Goal: Task Accomplishment & Management: Manage account settings

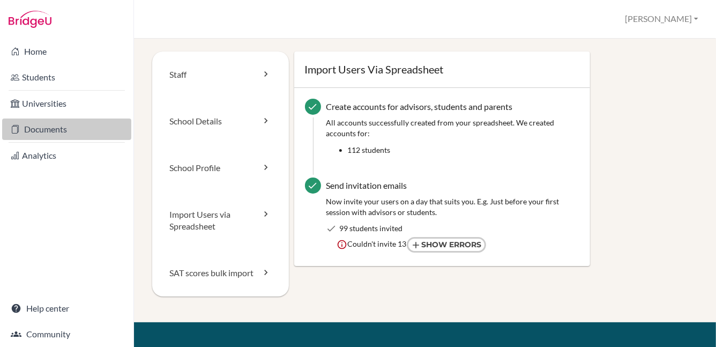
click at [50, 129] on link "Documents" at bounding box center [66, 128] width 129 height 21
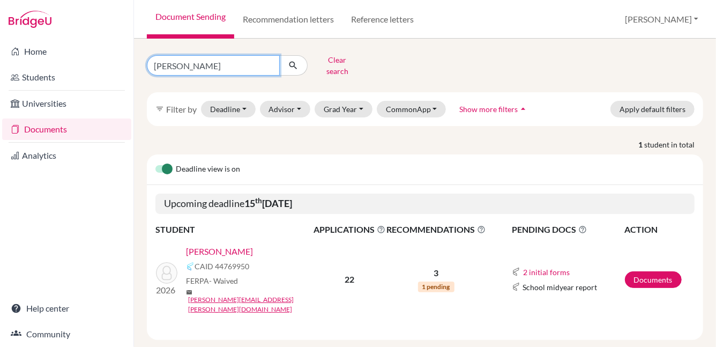
click at [268, 62] on input "margarita" at bounding box center [213, 65] width 133 height 20
type input "moon"
click at [291, 61] on icon "submit" at bounding box center [293, 65] width 11 height 11
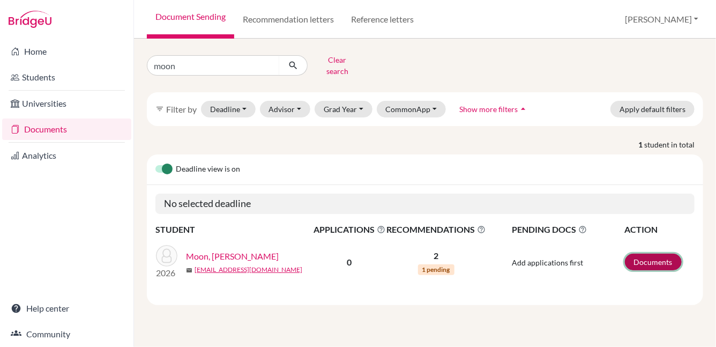
click at [648, 254] on link "Documents" at bounding box center [653, 261] width 57 height 17
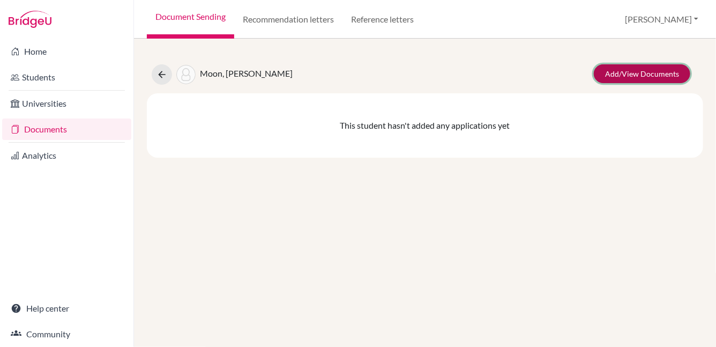
click at [626, 74] on link "Add/View Documents" at bounding box center [641, 73] width 96 height 19
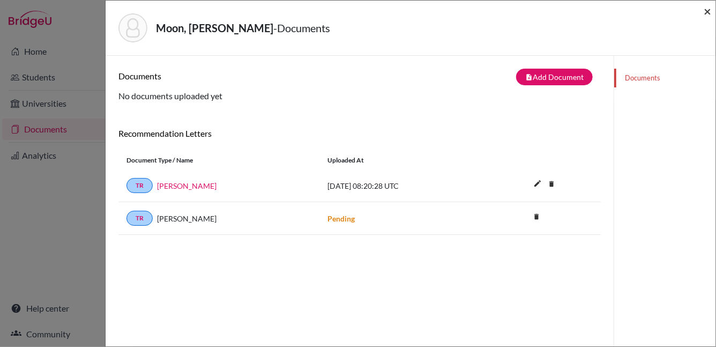
click at [709, 11] on span "×" at bounding box center [706, 11] width 7 height 16
